Goal: Register for event/course

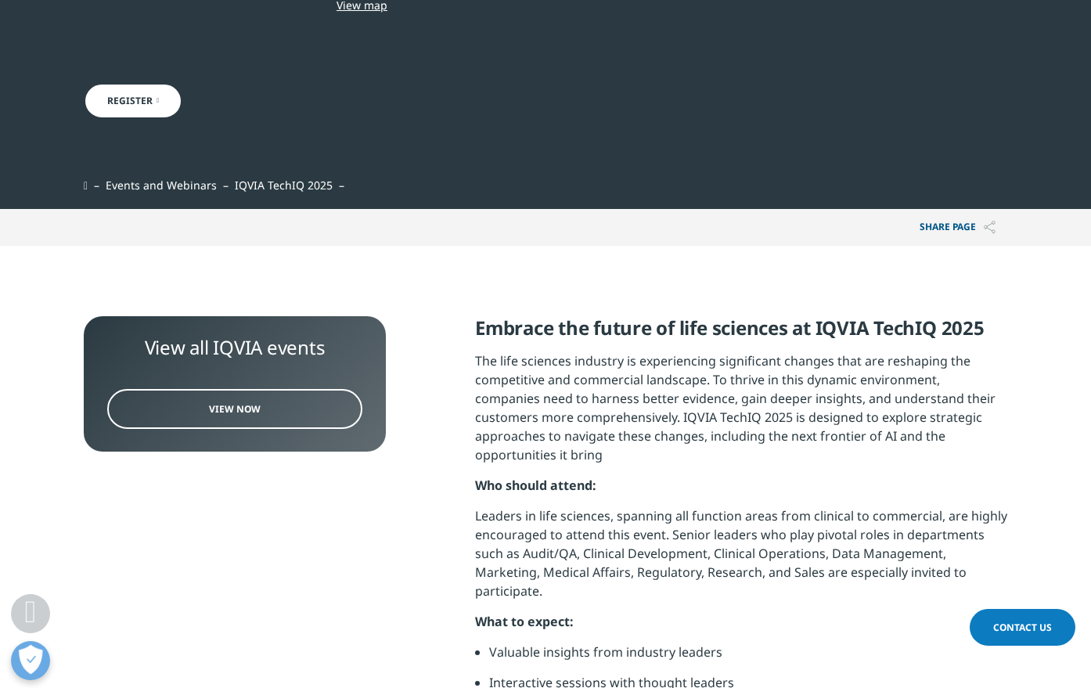
scroll to position [506, 0]
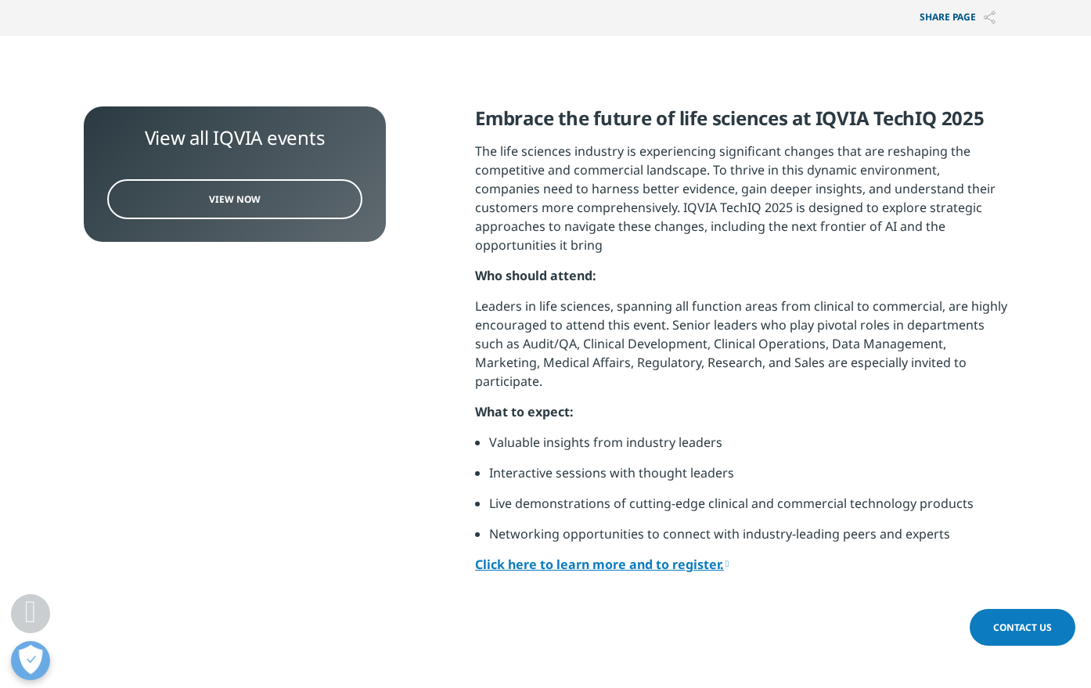
click at [248, 203] on span "View Now" at bounding box center [235, 199] width 52 height 13
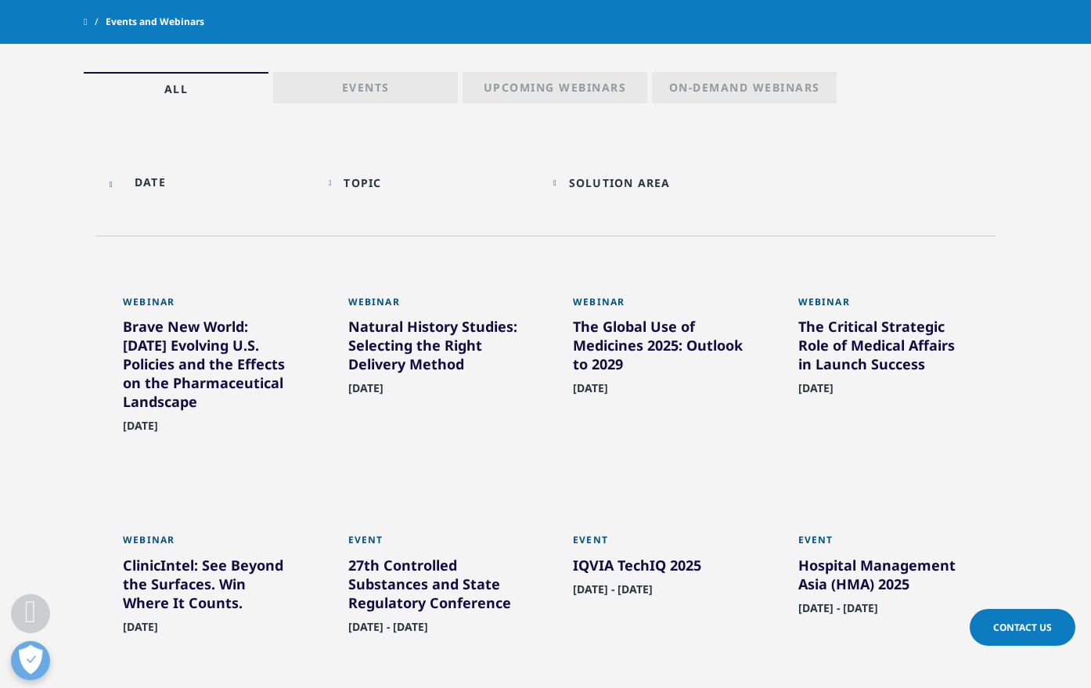
scroll to position [553, 0]
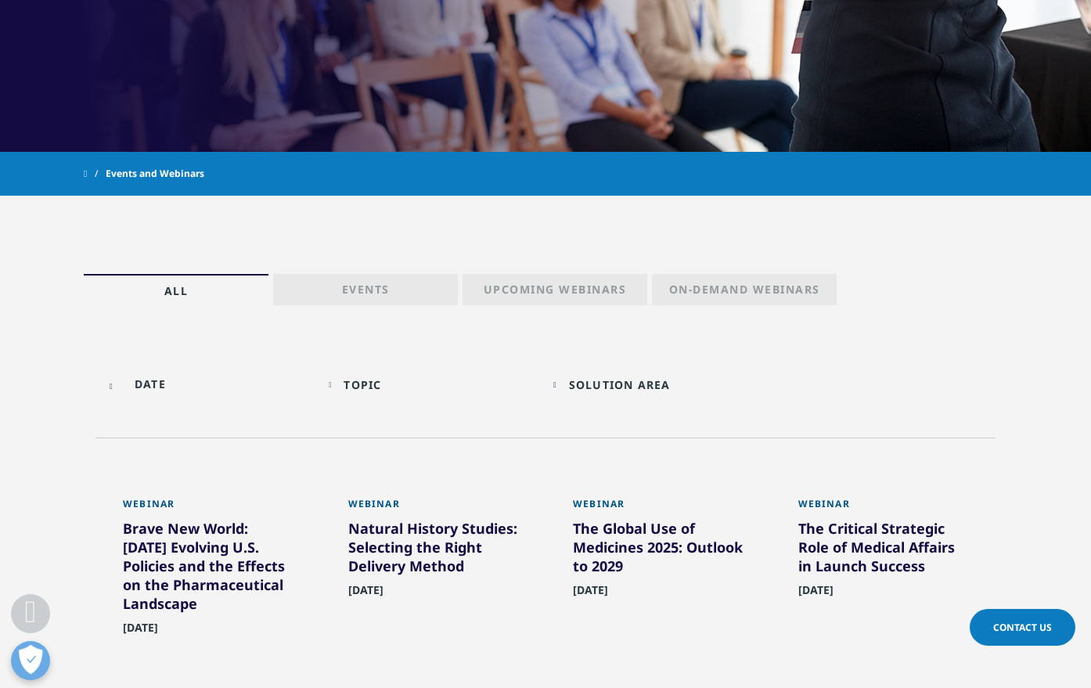
click at [367, 285] on p "Events" at bounding box center [366, 293] width 48 height 22
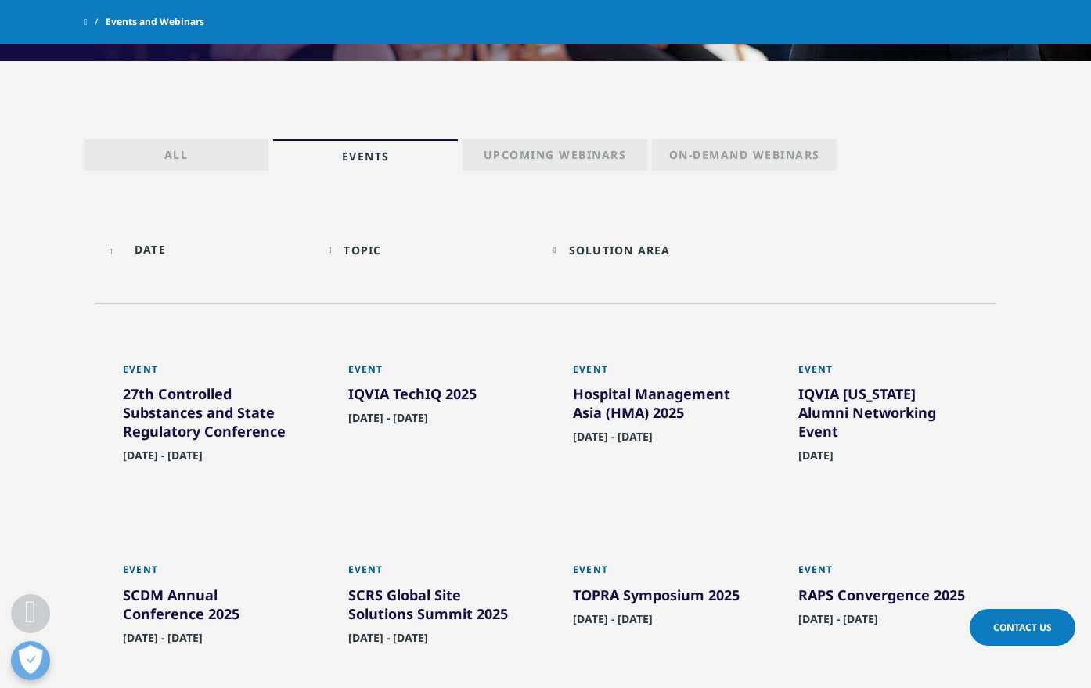
scroll to position [705, 0]
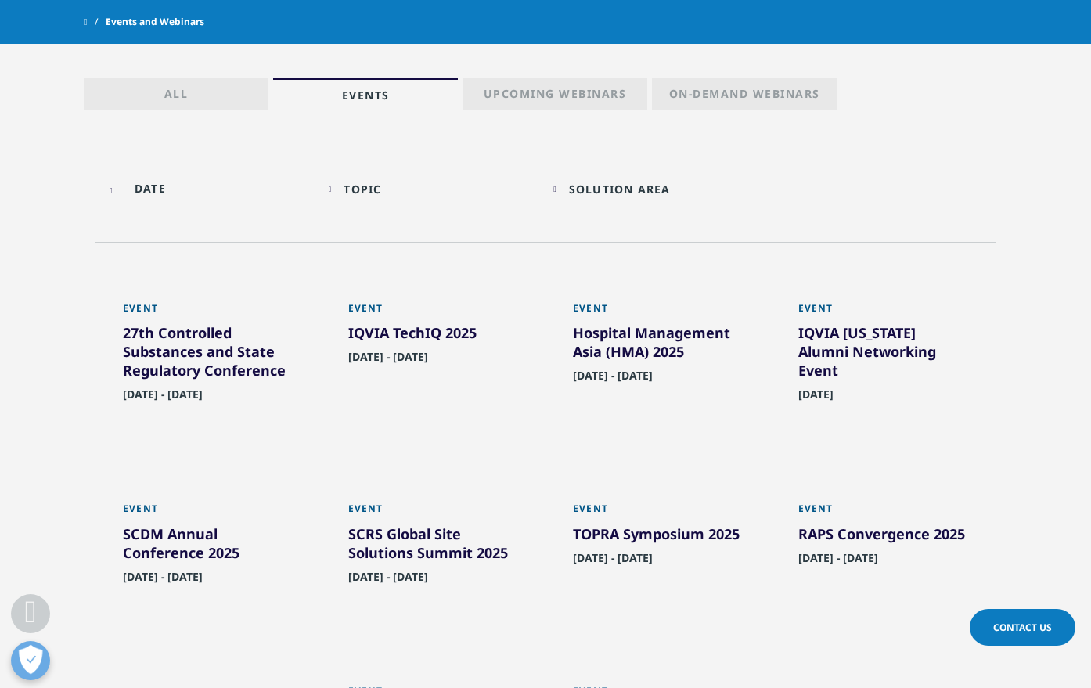
click at [403, 338] on div "IQVIA TechIQ 2025" at bounding box center [433, 335] width 171 height 25
click at [402, 329] on div "IQVIA TechIQ 2025" at bounding box center [433, 335] width 171 height 25
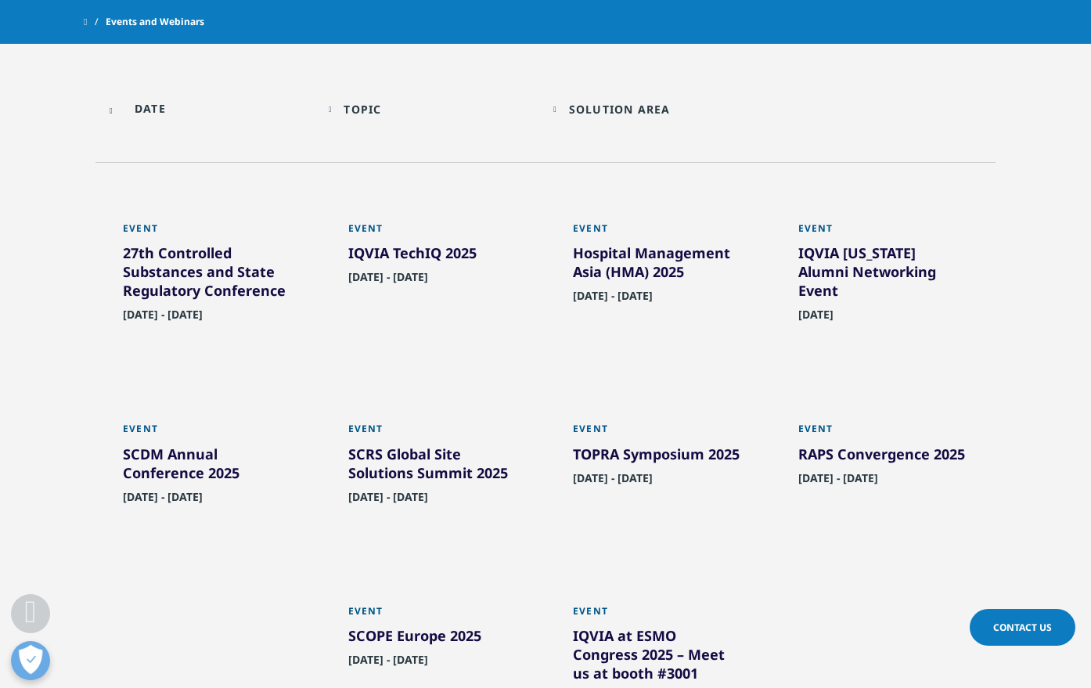
scroll to position [716, 0]
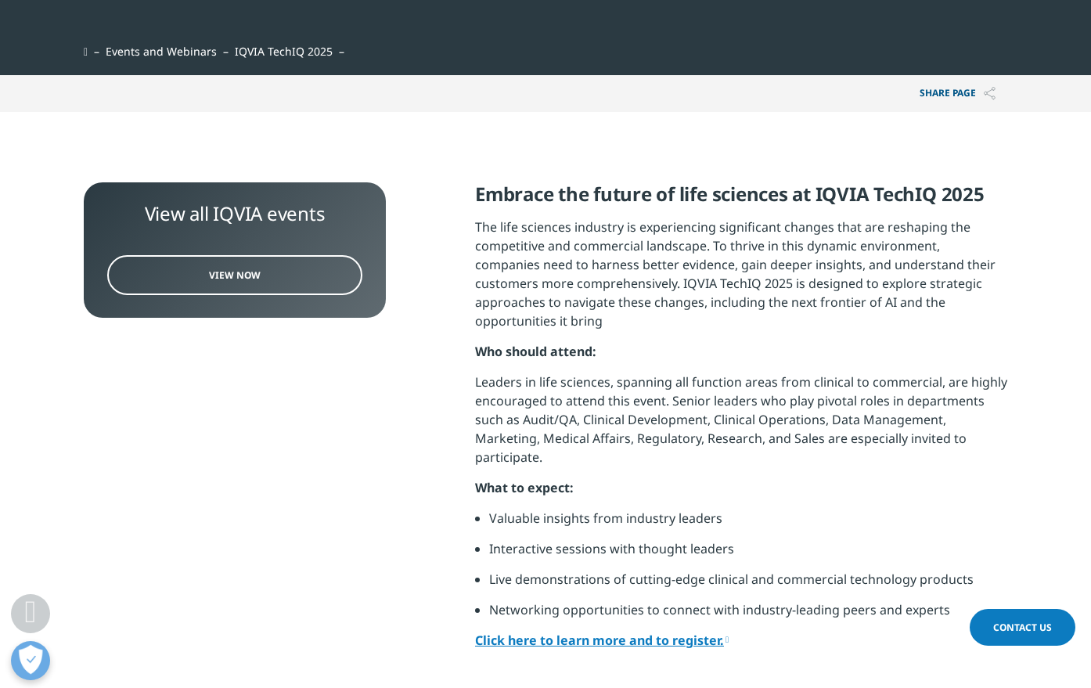
scroll to position [423, 0]
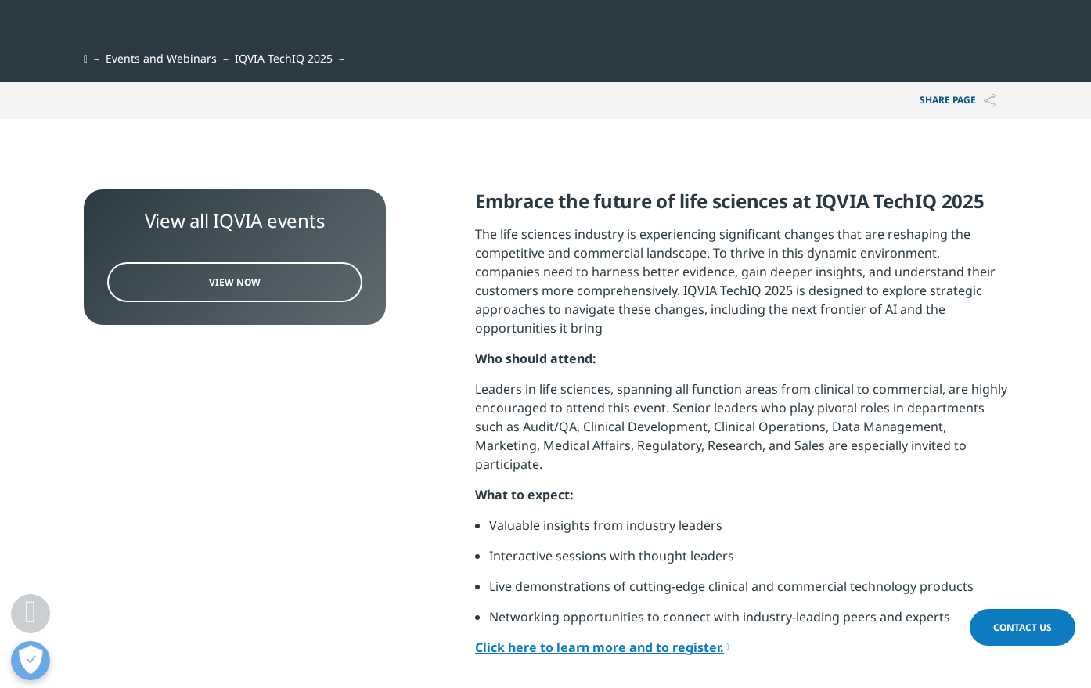
click at [213, 281] on span "View Now" at bounding box center [235, 282] width 52 height 13
